Goal: Communication & Community: Ask a question

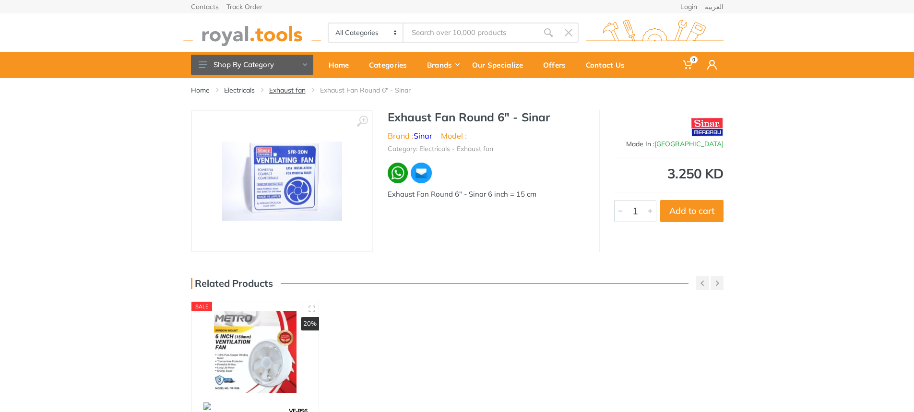
click at [295, 89] on link "Exhaust fan" at bounding box center [287, 90] width 36 height 10
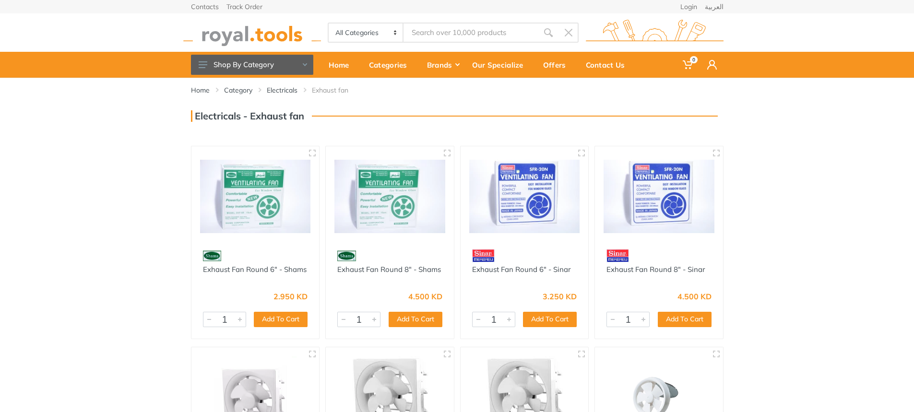
click at [422, 31] on input "Site search" at bounding box center [470, 33] width 134 height 20
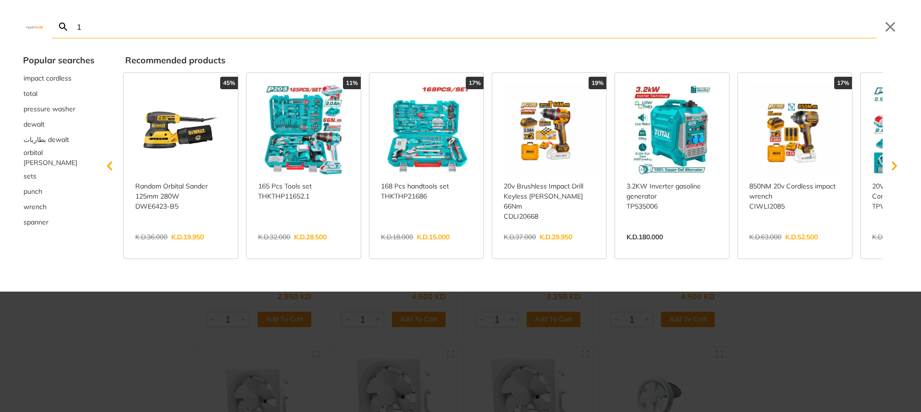
type input "1"
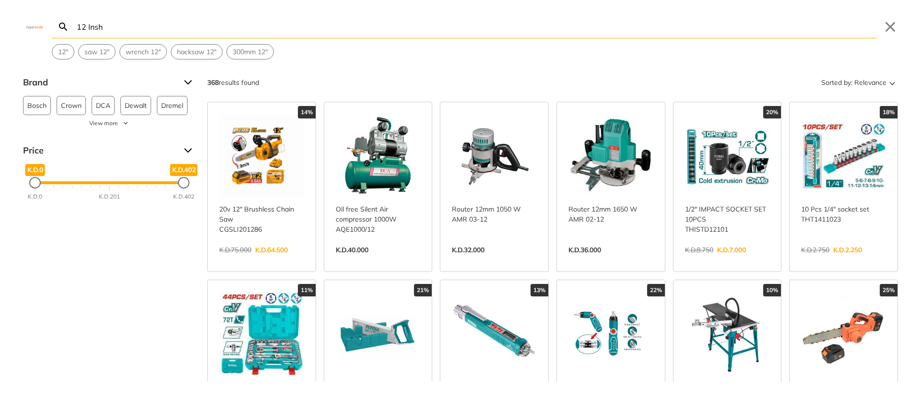
click at [78, 26] on input "12 Insh" at bounding box center [476, 26] width 802 height 23
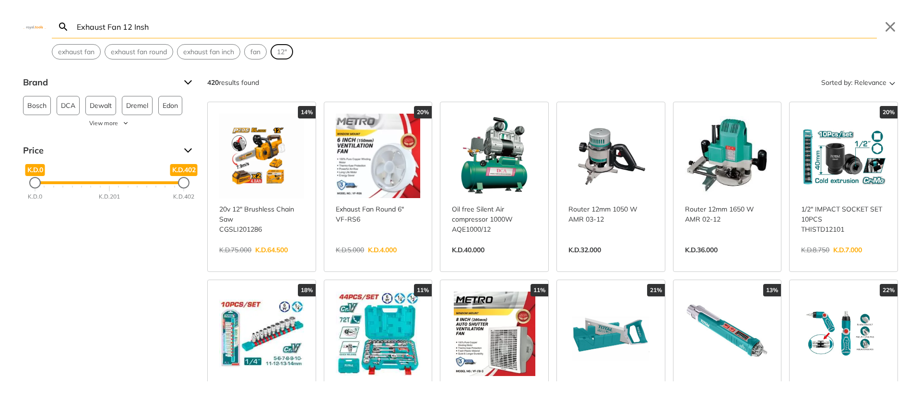
click at [283, 51] on span "12"" at bounding box center [282, 52] width 10 height 10
type input "12""
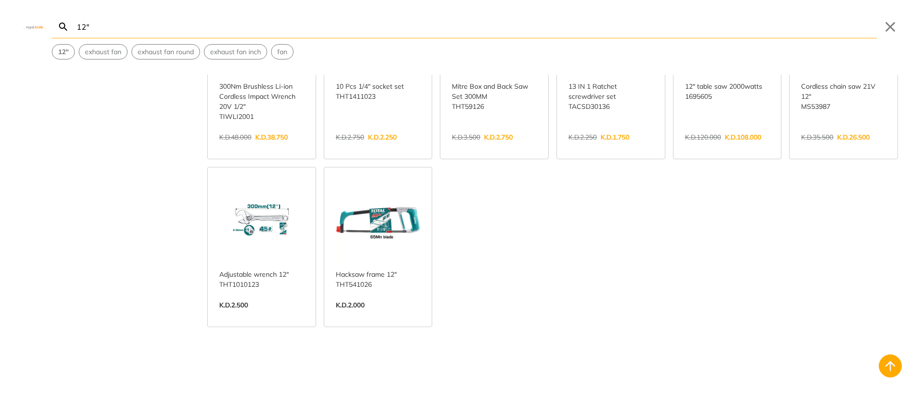
scroll to position [528, 0]
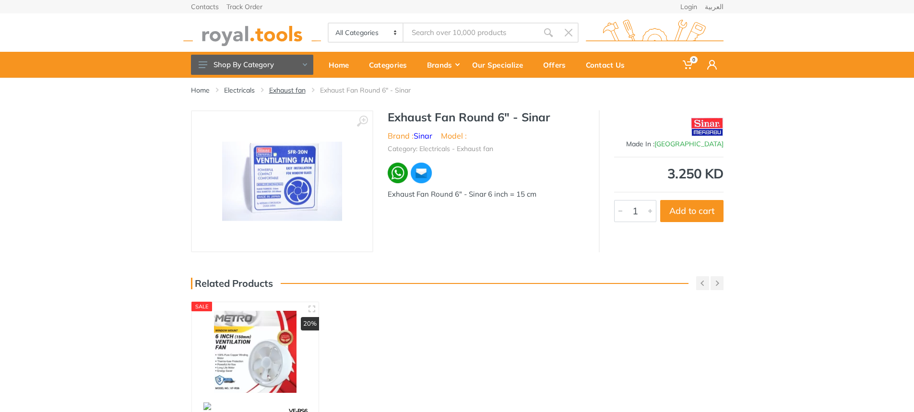
click at [282, 91] on link "Exhaust fan" at bounding box center [287, 90] width 36 height 10
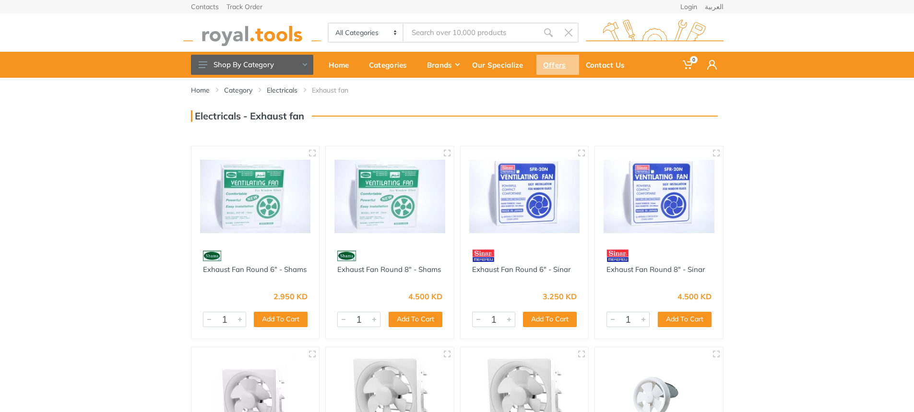
click at [552, 66] on div "Offers" at bounding box center [557, 65] width 43 height 20
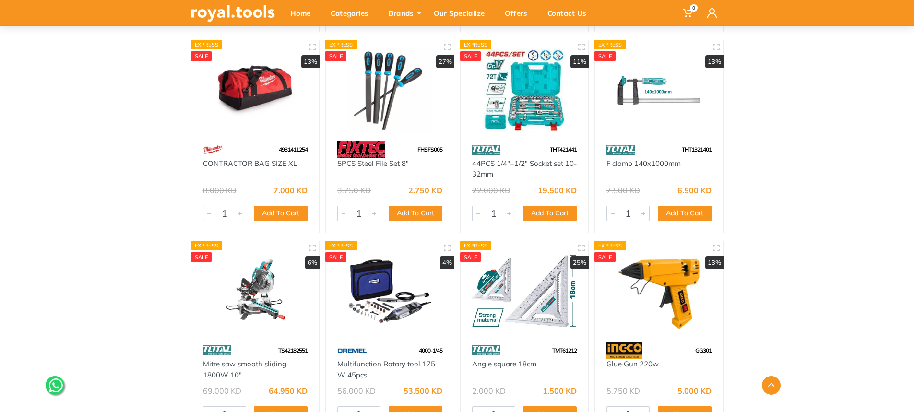
scroll to position [1391, 0]
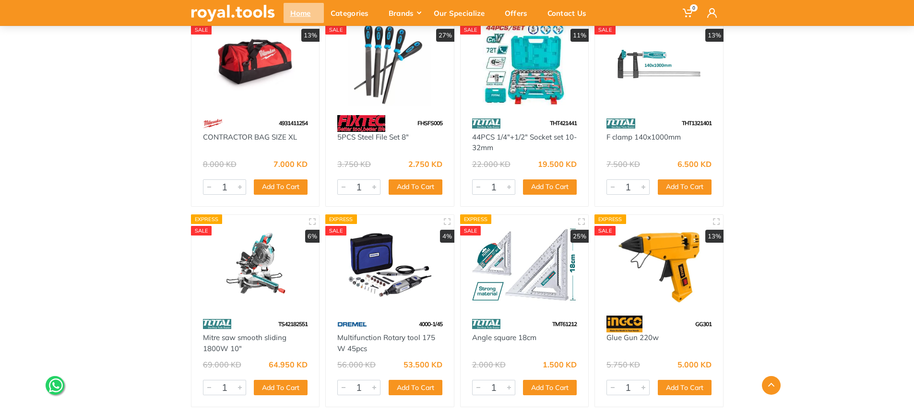
click at [291, 14] on div "Home" at bounding box center [303, 13] width 40 height 20
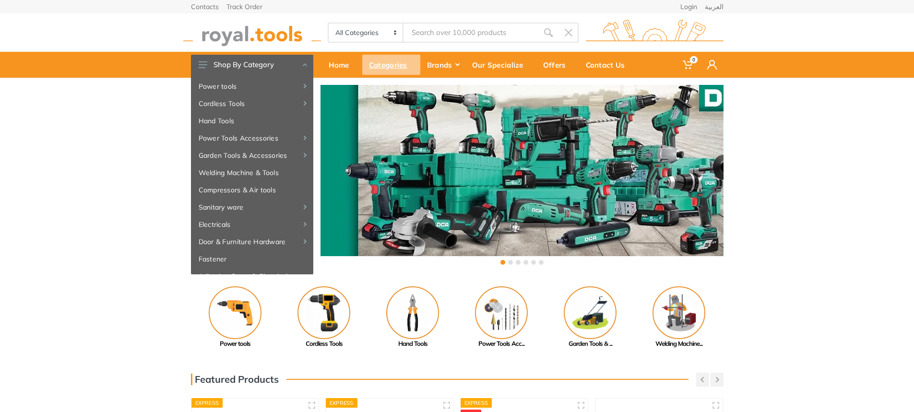
click at [389, 66] on div "Categories" at bounding box center [391, 65] width 58 height 20
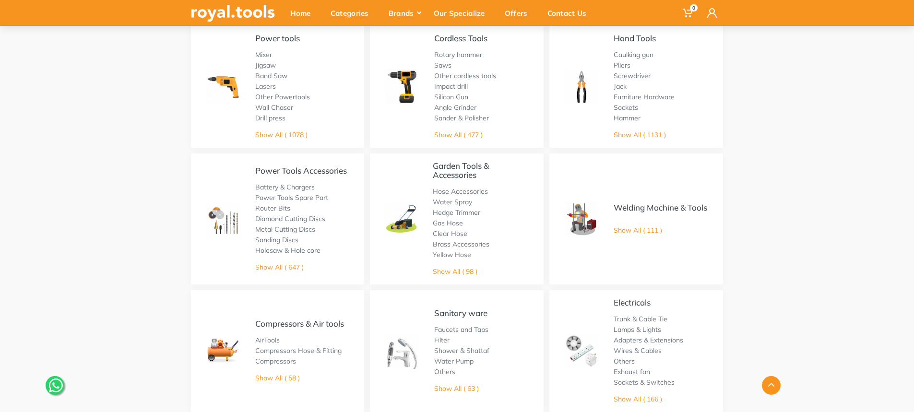
scroll to position [96, 0]
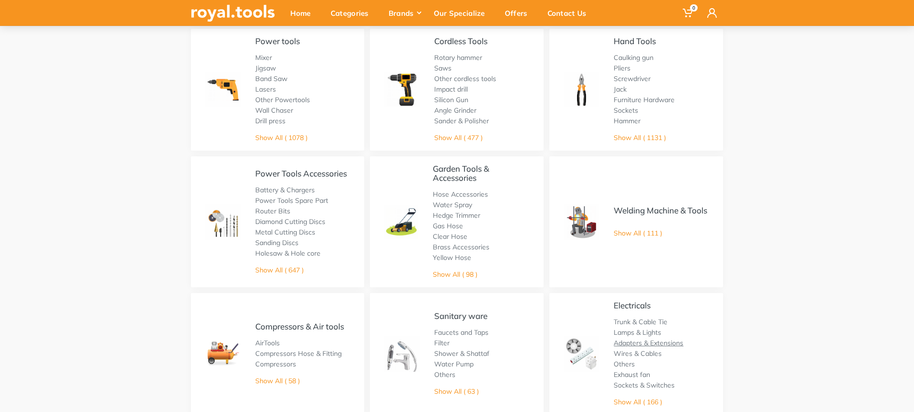
click at [637, 339] on link "Adapters & Extensions" at bounding box center [648, 343] width 70 height 9
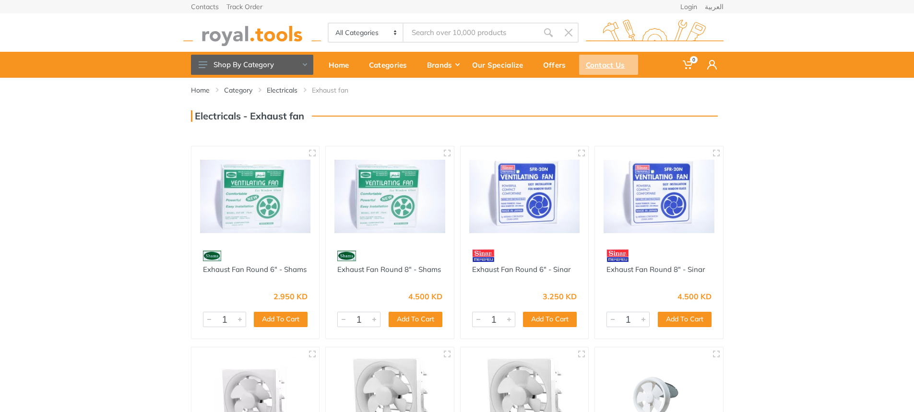
click at [604, 65] on div "Contact Us" at bounding box center [608, 65] width 59 height 20
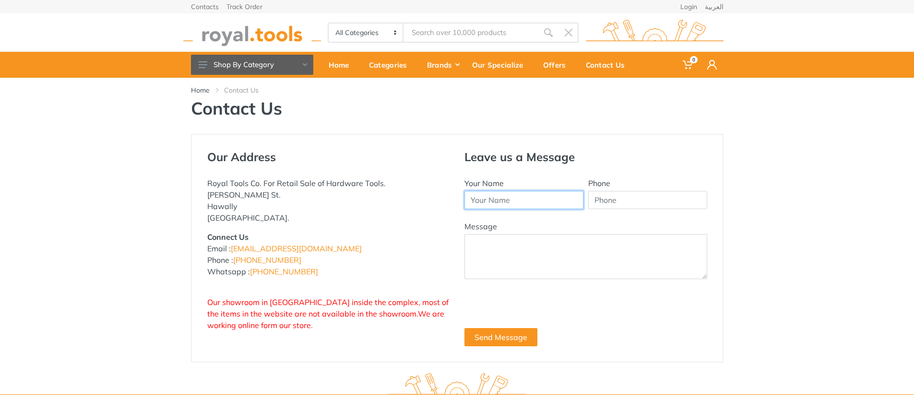
click at [509, 198] on input "Your Name" at bounding box center [523, 200] width 119 height 18
type input "[PERSON_NAME]"
type input "66888070"
click at [489, 245] on textarea "Message" at bounding box center [585, 256] width 243 height 45
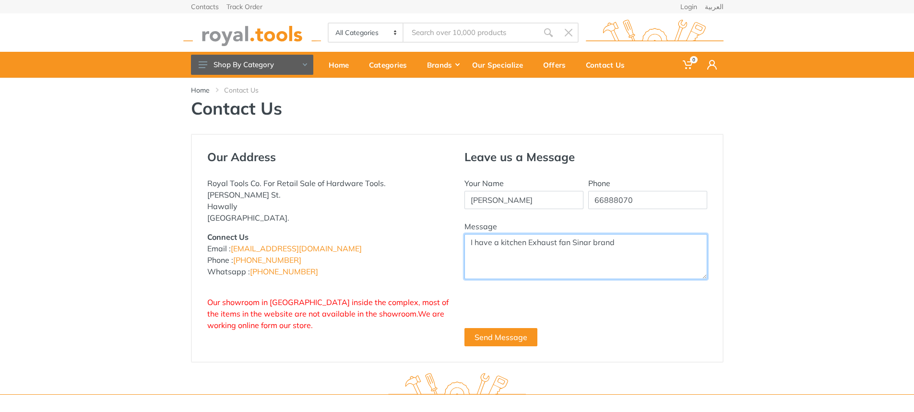
drag, startPoint x: 578, startPoint y: 244, endPoint x: 682, endPoint y: 247, distance: 104.1
click at [682, 247] on textarea "I have a kitchen Exhaust fan Sinar brand" at bounding box center [585, 256] width 243 height 45
click at [521, 254] on textarea "I have a kitchen Exhaust fan Sinar brand, the outside frame is 30x30 cm. i nned…" at bounding box center [585, 256] width 243 height 45
click at [551, 254] on textarea "I have a kitchen Exhaust fan Sinar brand, the outside frame is 30x30 cm. i need…" at bounding box center [585, 256] width 243 height 45
drag, startPoint x: 525, startPoint y: 242, endPoint x: 535, endPoint y: 235, distance: 12.0
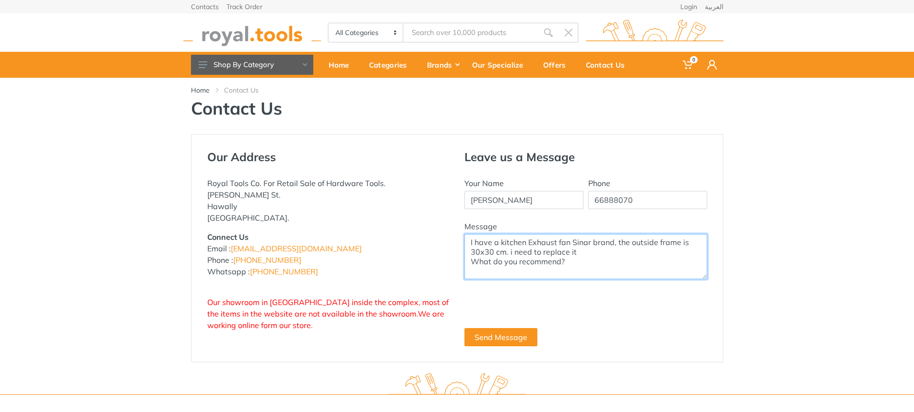
click at [529, 238] on textarea "I have a kitchen Exhaust fan Sinar brand, the outside frame is 30x30 cm. i need…" at bounding box center [585, 256] width 243 height 45
click at [542, 243] on textarea "I have a kitchen square Exhaust fan Sinar brand, the outside frame is 30x30 cm.…" at bounding box center [585, 256] width 243 height 45
type textarea "I have a kitchen square Exhaust fan Sinar brand, the outside frame is 30x30 cm.…"
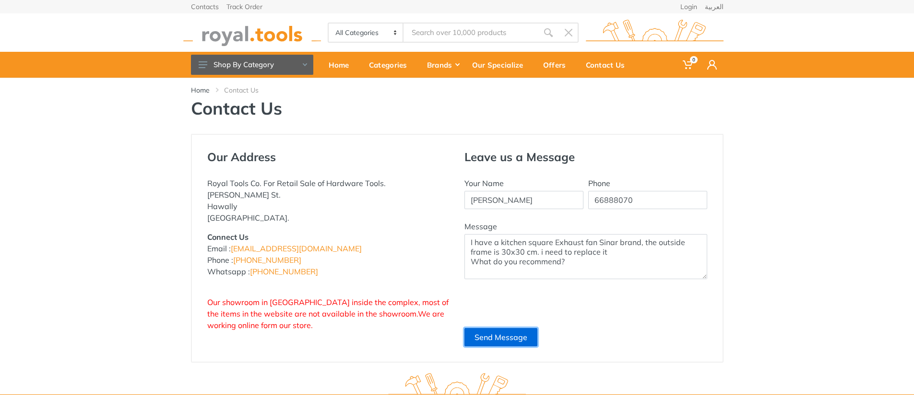
click at [507, 337] on button "Send Message" at bounding box center [500, 337] width 73 height 18
